Goal: Obtain resource: Obtain resource

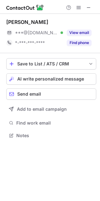
scroll to position [131, 100]
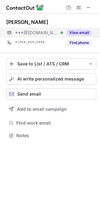
click at [58, 35] on div "***@gmail.com Verified" at bounding box center [39, 33] width 48 height 6
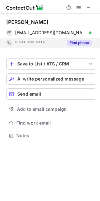
click at [59, 46] on div "*-***-***-****" at bounding box center [34, 43] width 57 height 10
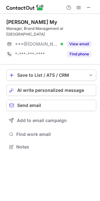
scroll to position [136, 100]
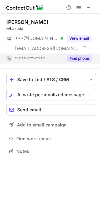
scroll to position [146, 100]
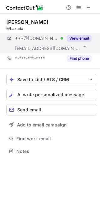
click at [47, 39] on span "***@[DOMAIN_NAME]" at bounding box center [36, 38] width 43 height 6
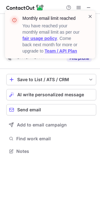
click at [88, 17] on span at bounding box center [90, 16] width 5 height 6
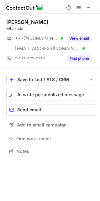
click at [77, 56] on div "Monthly email limit reached You have reached your monthly email limit as per ou…" at bounding box center [50, 100] width 100 height 201
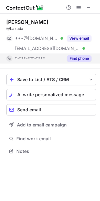
click at [76, 56] on button "Find phone" at bounding box center [79, 58] width 25 height 6
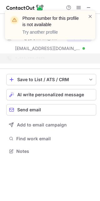
click at [89, 13] on div "Phone number for this profile is not available Try another profile" at bounding box center [50, 25] width 90 height 29
click at [89, 14] on span at bounding box center [90, 16] width 5 height 6
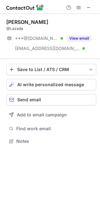
click at [89, 11] on div "Phone number for this profile is not available Try another profile" at bounding box center [50, 25] width 90 height 29
click at [89, 7] on div "Phone number for this profile is not available Try another profile" at bounding box center [50, 10] width 100 height 13
click at [89, 7] on span at bounding box center [88, 7] width 5 height 5
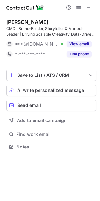
scroll to position [142, 100]
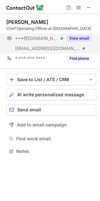
scroll to position [146, 100]
click at [67, 39] on button "View email" at bounding box center [79, 38] width 25 height 6
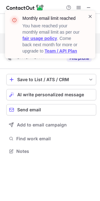
click at [88, 16] on span at bounding box center [90, 16] width 5 height 6
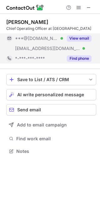
click at [76, 56] on button "Find phone" at bounding box center [79, 58] width 25 height 6
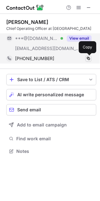
click at [87, 58] on span at bounding box center [88, 58] width 5 height 5
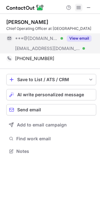
click at [79, 8] on span at bounding box center [78, 7] width 5 height 5
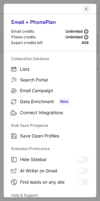
click at [84, 9] on span "left-button" at bounding box center [86, 8] width 5 height 5
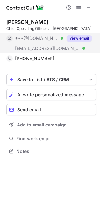
click at [75, 24] on div "Thanh Doan" at bounding box center [51, 22] width 90 height 6
click at [72, 36] on button "View email" at bounding box center [79, 38] width 25 height 6
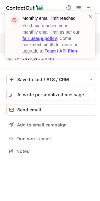
click at [89, 14] on span at bounding box center [90, 16] width 5 height 6
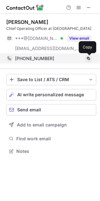
click at [86, 60] on span at bounding box center [88, 58] width 5 height 5
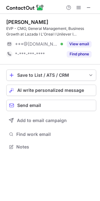
scroll to position [142, 100]
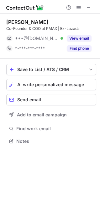
scroll to position [3, 3]
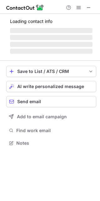
scroll to position [142, 100]
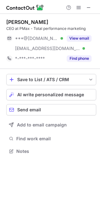
scroll to position [146, 100]
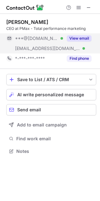
click at [66, 36] on div "View email" at bounding box center [77, 38] width 29 height 10
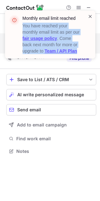
click at [88, 16] on div "Monthly email limit reached You have reached your monthly email limit as per ou…" at bounding box center [50, 35] width 90 height 48
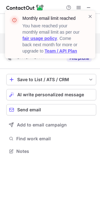
click at [87, 13] on div "Monthly email limit reached You have reached your monthly email limit as per ou…" at bounding box center [50, 35] width 90 height 48
click at [88, 15] on span at bounding box center [90, 16] width 5 height 6
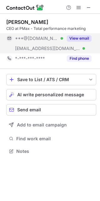
click at [80, 8] on div "Monthly email limit reached You have reached your monthly email limit as per ou…" at bounding box center [50, 36] width 100 height 65
click at [79, 7] on div "Monthly email limit reached You have reached your monthly email limit as per ou…" at bounding box center [50, 10] width 100 height 13
click at [78, 7] on span at bounding box center [78, 7] width 5 height 5
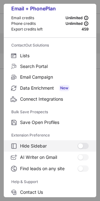
scroll to position [61, 0]
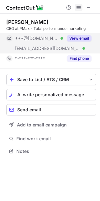
click at [76, 7] on span at bounding box center [78, 7] width 5 height 5
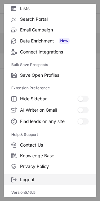
click at [32, 178] on span "Logout" at bounding box center [54, 179] width 69 height 6
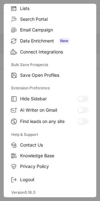
scroll to position [0, 0]
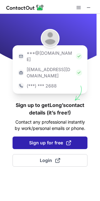
click at [52, 139] on span "Sign up for free" at bounding box center [50, 142] width 42 height 6
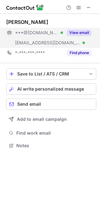
scroll to position [141, 100]
click at [59, 44] on div "***@pmax.com.vn Verified" at bounding box center [39, 43] width 48 height 6
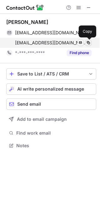
click at [89, 40] on span at bounding box center [88, 42] width 5 height 5
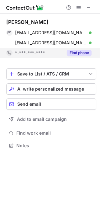
click at [34, 55] on span "*-***-***-****" at bounding box center [30, 53] width 30 height 6
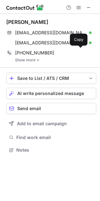
scroll to position [145, 100]
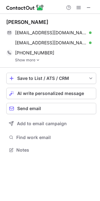
click at [39, 60] on img at bounding box center [38, 60] width 4 height 4
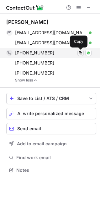
click at [82, 51] on span at bounding box center [80, 52] width 5 height 5
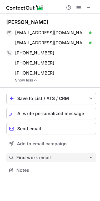
scroll to position [3, 3]
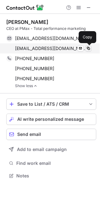
click at [89, 48] on span at bounding box center [88, 48] width 5 height 5
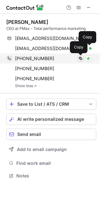
click at [79, 59] on span at bounding box center [80, 58] width 5 height 5
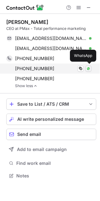
click at [89, 67] on img at bounding box center [89, 69] width 4 height 4
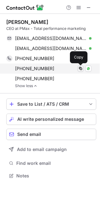
click at [78, 67] on span at bounding box center [80, 68] width 5 height 5
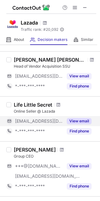
scroll to position [403, 0]
